Goal: Information Seeking & Learning: Find specific page/section

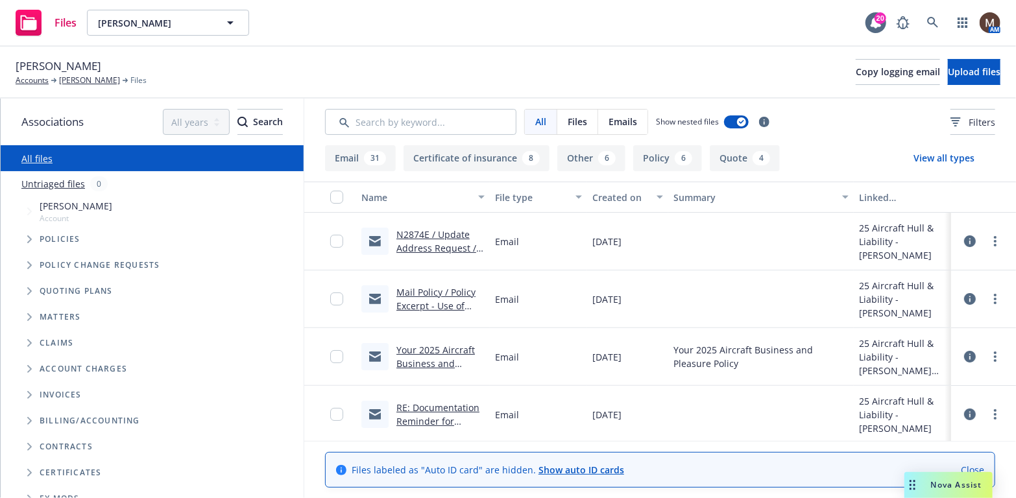
click at [447, 234] on link "N2874E / Update Address Request / [PERSON_NAME][GEOGRAPHIC_DATA]" at bounding box center [441, 261] width 88 height 67
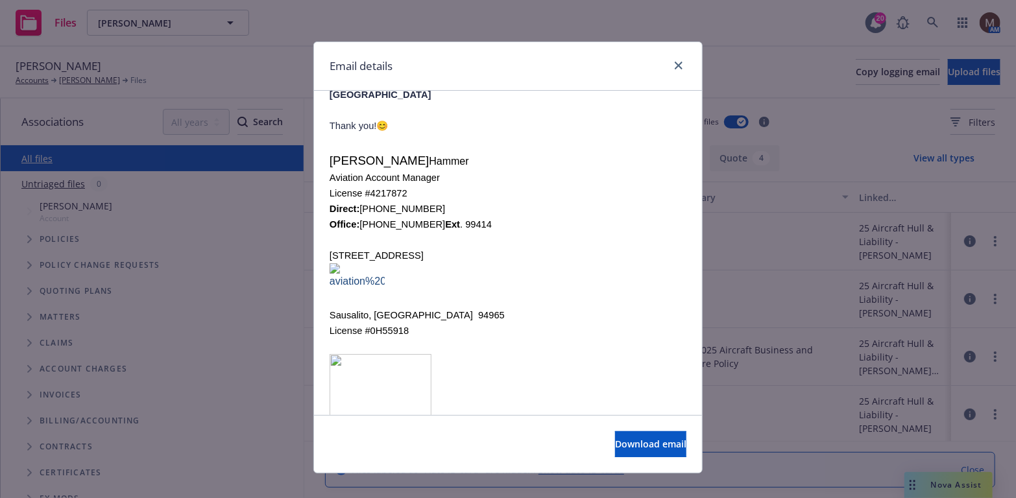
scroll to position [260, 0]
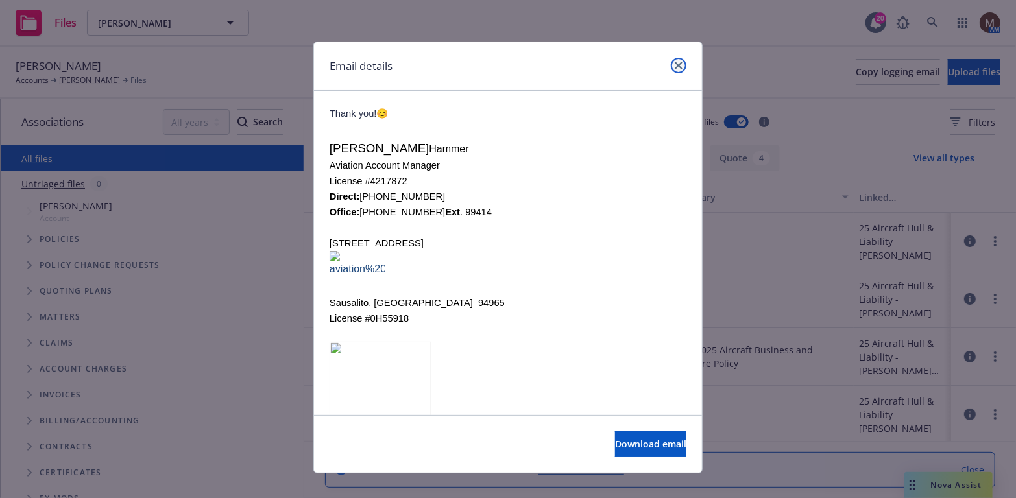
click at [675, 62] on icon "close" at bounding box center [679, 66] width 8 height 8
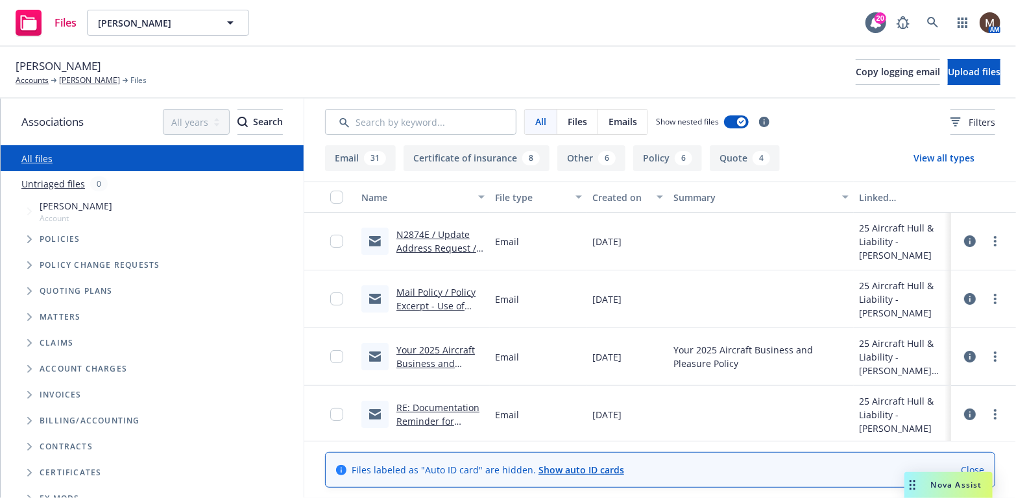
click at [457, 289] on link "Mail Policy / Policy Excerpt - Use of other aircraft / Adom Moutafian" at bounding box center [436, 312] width 79 height 53
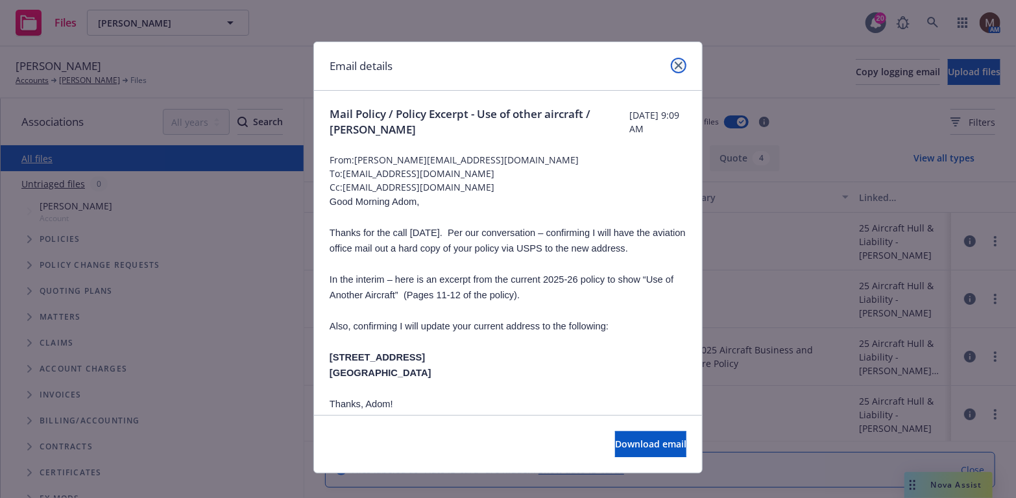
click at [676, 63] on icon "close" at bounding box center [679, 66] width 8 height 8
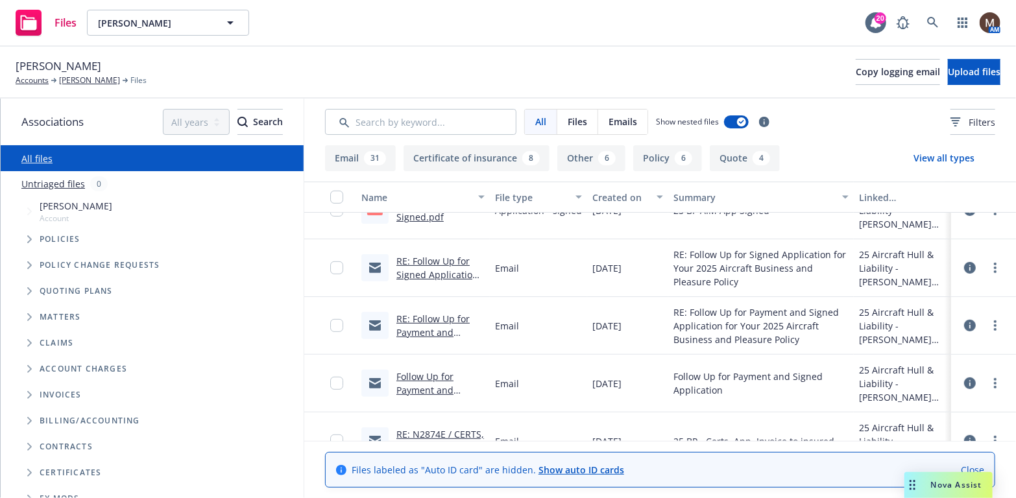
scroll to position [325, 0]
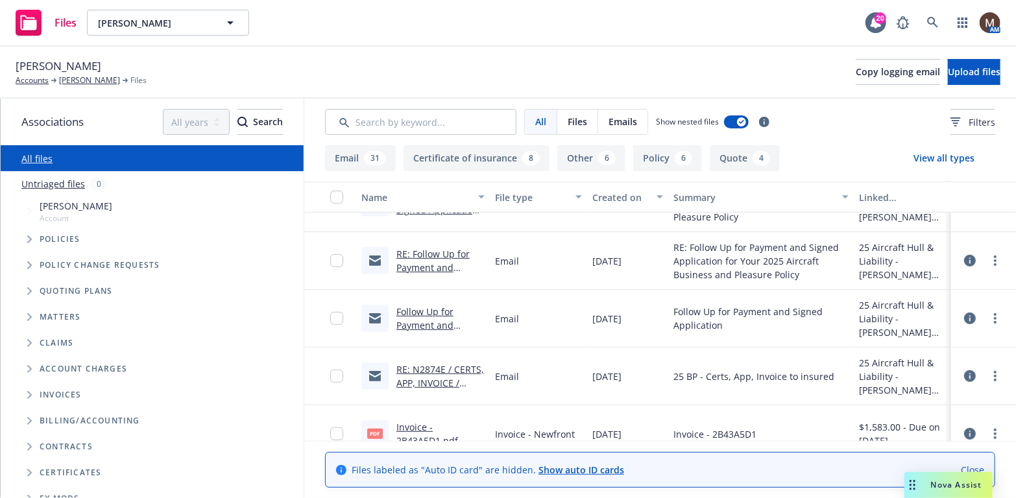
click at [447, 366] on link "RE: N2874E / CERTS, APP, INVOICE / Adom Moutafian / 05.29.2025" at bounding box center [441, 389] width 88 height 53
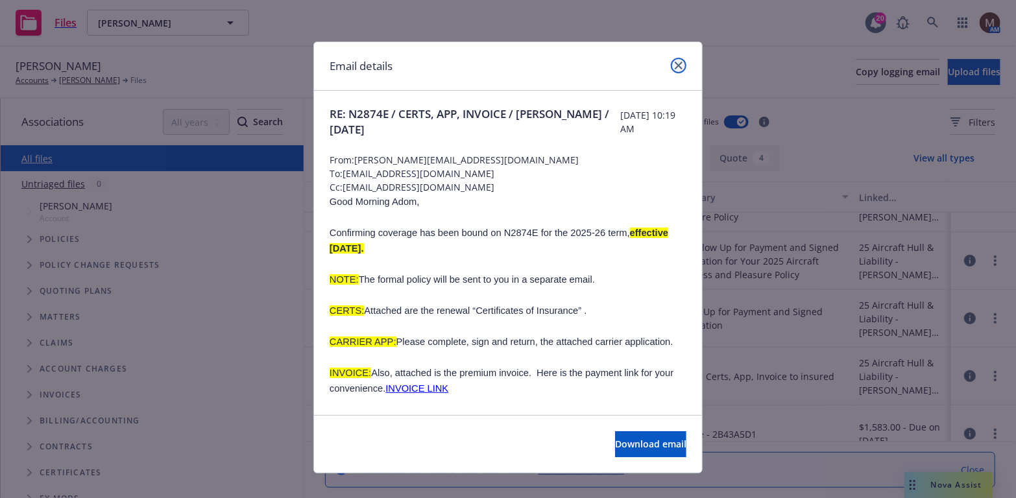
click at [676, 60] on link "close" at bounding box center [679, 66] width 16 height 16
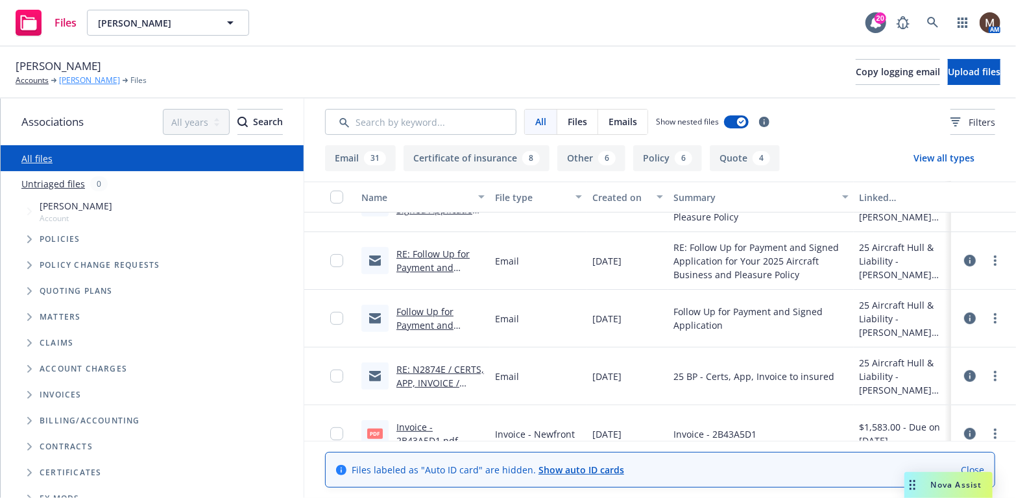
click at [99, 77] on link "Adom Moutafian" at bounding box center [89, 81] width 61 height 12
